Goal: Transaction & Acquisition: Subscribe to service/newsletter

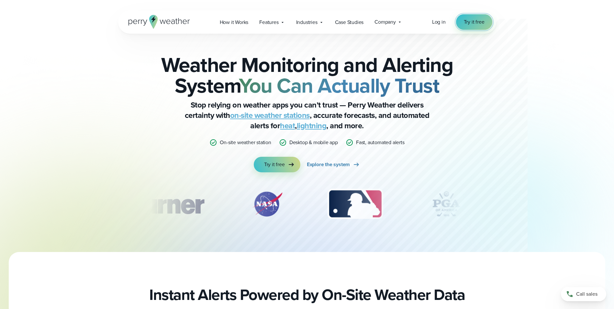
click at [471, 20] on span "Try it free" at bounding box center [474, 22] width 21 height 8
